Goal: Navigation & Orientation: Find specific page/section

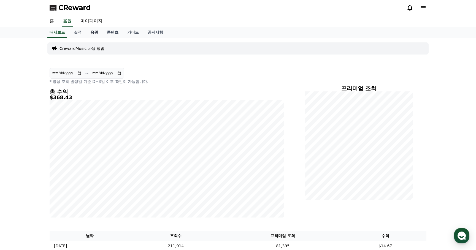
click at [93, 35] on link "음원" at bounding box center [94, 32] width 17 height 10
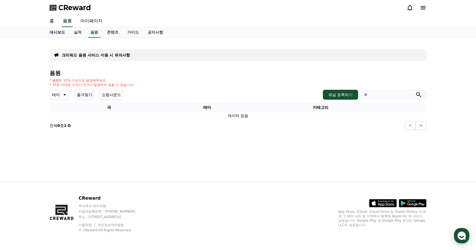
click at [58, 34] on link "대시보드" at bounding box center [57, 32] width 24 height 10
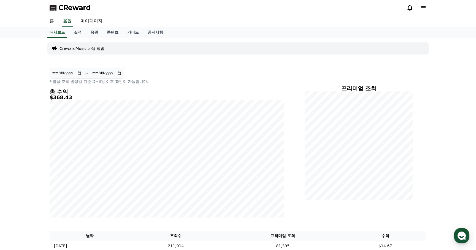
click at [74, 31] on link "실적" at bounding box center [77, 32] width 17 height 10
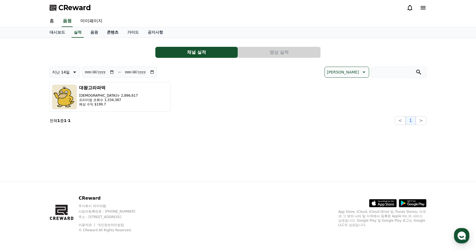
click at [111, 35] on link "콘텐츠" at bounding box center [112, 32] width 20 height 10
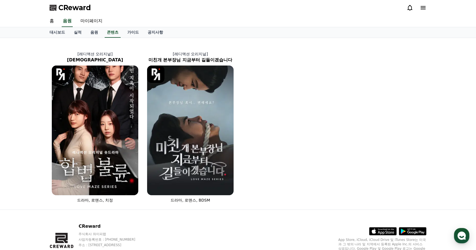
click at [86, 10] on span "CReward" at bounding box center [74, 7] width 33 height 9
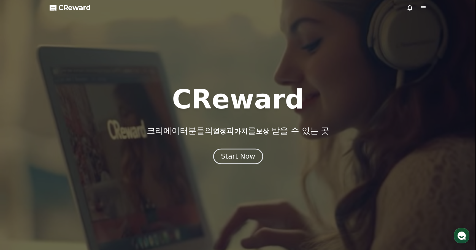
click at [247, 159] on div "Start Now" at bounding box center [238, 156] width 34 height 9
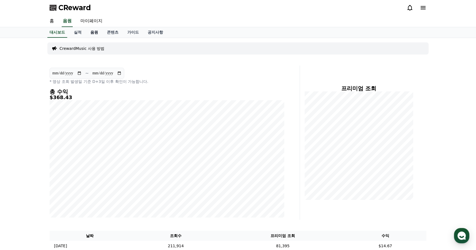
click at [89, 32] on link "음원" at bounding box center [94, 32] width 17 height 10
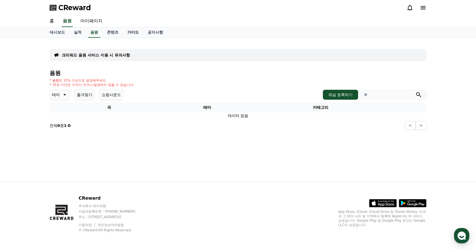
click at [131, 33] on link "가이드" at bounding box center [133, 32] width 20 height 10
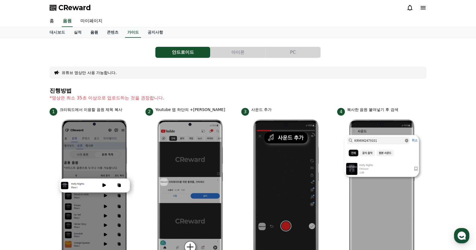
click at [90, 30] on link "음원" at bounding box center [94, 32] width 17 height 10
